Goal: Book appointment/travel/reservation

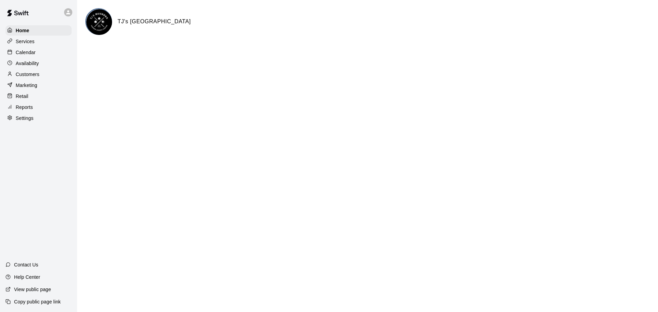
click at [27, 54] on p "Calendar" at bounding box center [26, 52] width 20 height 7
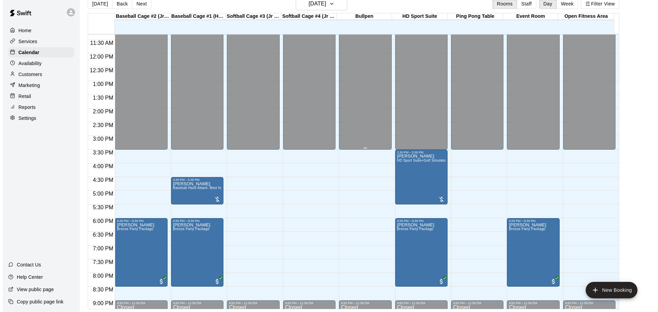
scroll to position [311, 0]
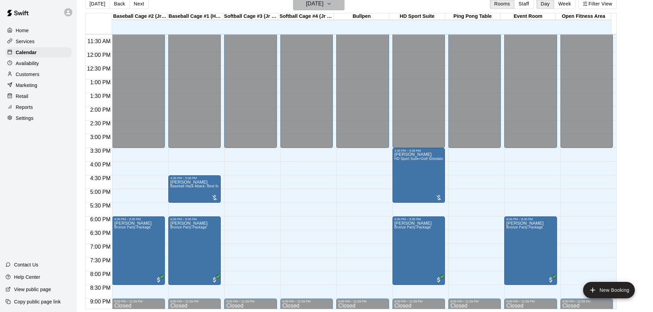
click at [332, 5] on icon "button" at bounding box center [328, 4] width 5 height 8
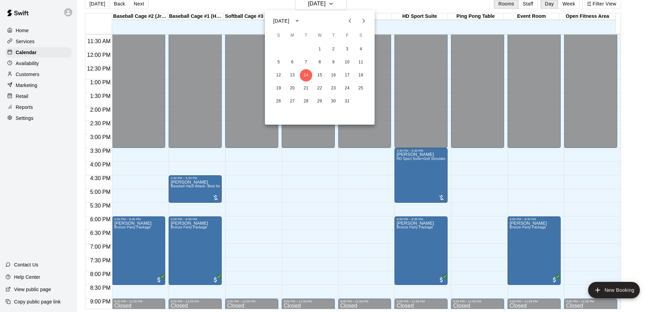
click at [363, 24] on icon "Next month" at bounding box center [363, 21] width 8 height 8
click at [355, 64] on button "8" at bounding box center [361, 62] width 12 height 12
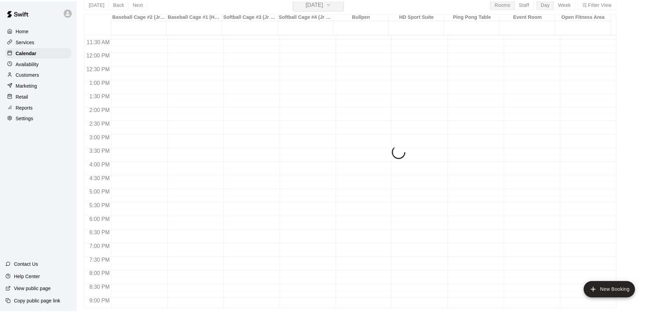
scroll to position [8, 0]
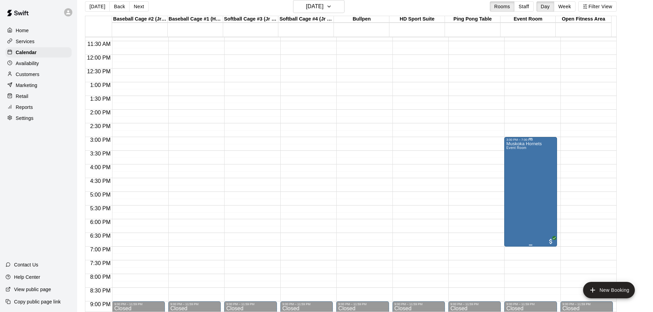
click at [517, 163] on div "Muskoka Hornets Event Room" at bounding box center [523, 298] width 35 height 312
click at [511, 146] on icon "edit" at bounding box center [512, 150] width 8 height 8
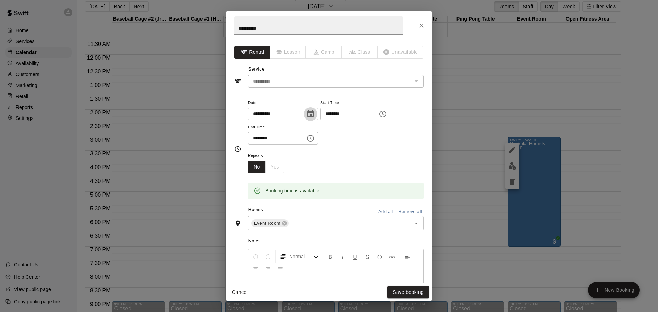
click at [314, 113] on icon "Choose date, selected date is Nov 8, 2025" at bounding box center [310, 113] width 6 height 7
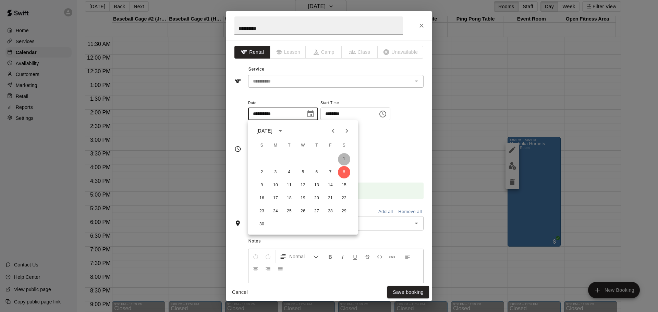
click at [342, 159] on button "1" at bounding box center [344, 159] width 12 height 12
type input "**********"
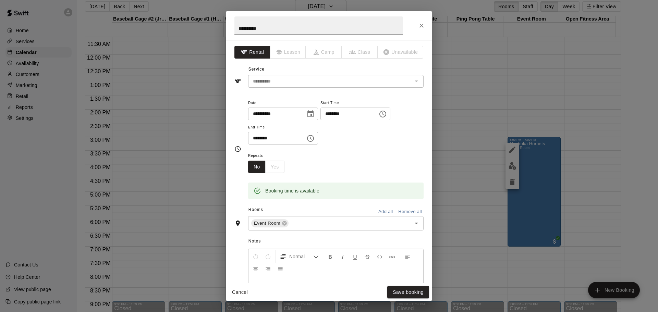
click at [338, 113] on input "********" at bounding box center [346, 114] width 53 height 13
type input "********"
click at [365, 147] on div "**********" at bounding box center [335, 125] width 175 height 53
click at [413, 292] on button "Save booking" at bounding box center [408, 292] width 42 height 13
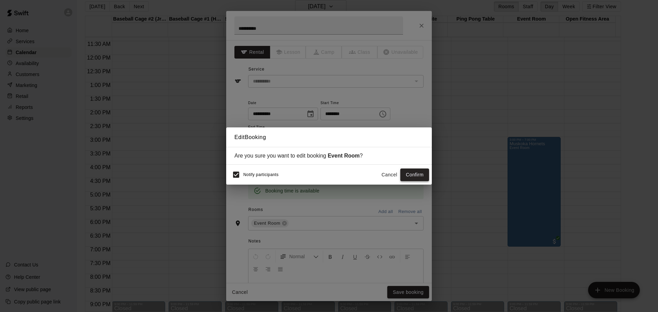
click at [413, 175] on button "Confirm" at bounding box center [414, 175] width 29 height 13
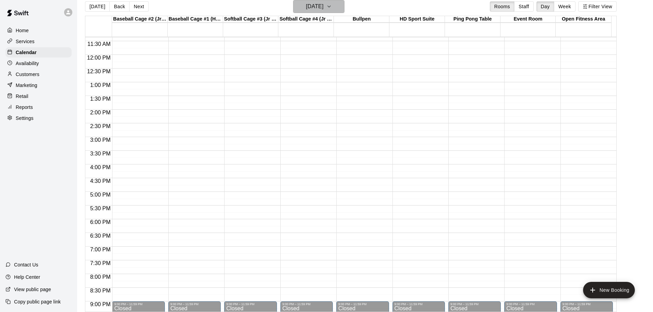
click at [344, 10] on button "[DATE]" at bounding box center [318, 6] width 51 height 13
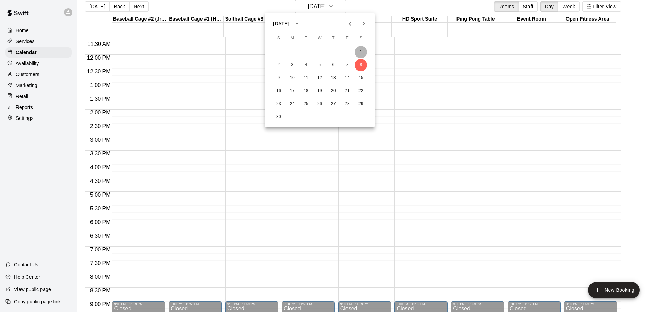
click at [362, 48] on button "1" at bounding box center [361, 52] width 12 height 12
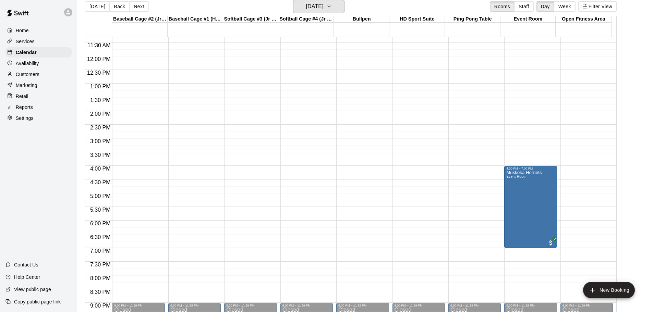
scroll to position [311, 0]
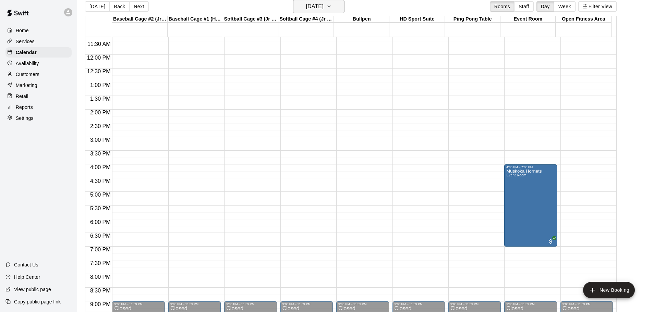
click at [332, 9] on icon "button" at bounding box center [328, 6] width 5 height 8
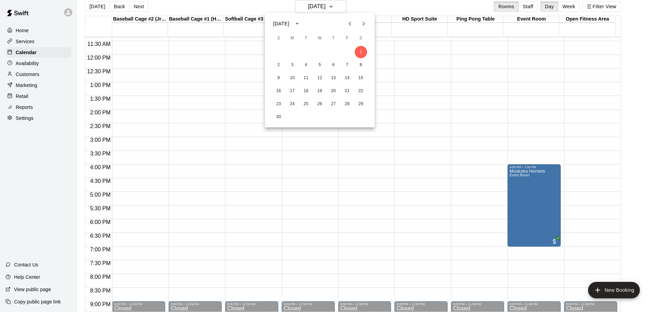
click at [349, 19] on button "Previous month" at bounding box center [350, 24] width 14 height 14
click at [307, 78] on button "14" at bounding box center [306, 78] width 12 height 12
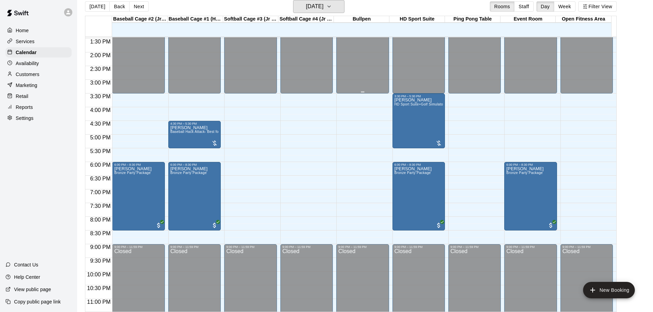
scroll to position [380, 0]
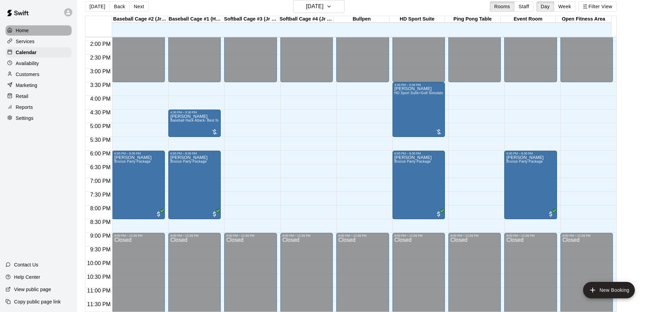
click at [33, 31] on div "Home" at bounding box center [38, 30] width 66 height 10
